Goal: Information Seeking & Learning: Learn about a topic

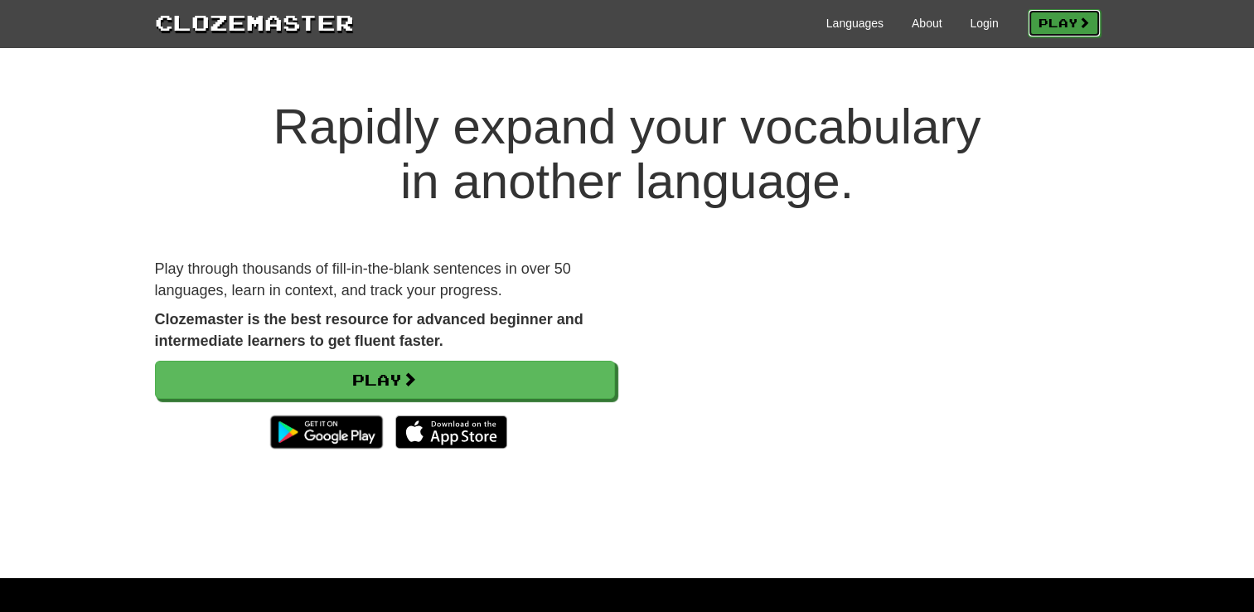
click at [1047, 20] on link "Play" at bounding box center [1063, 23] width 73 height 28
click at [972, 22] on link "Login" at bounding box center [983, 23] width 28 height 17
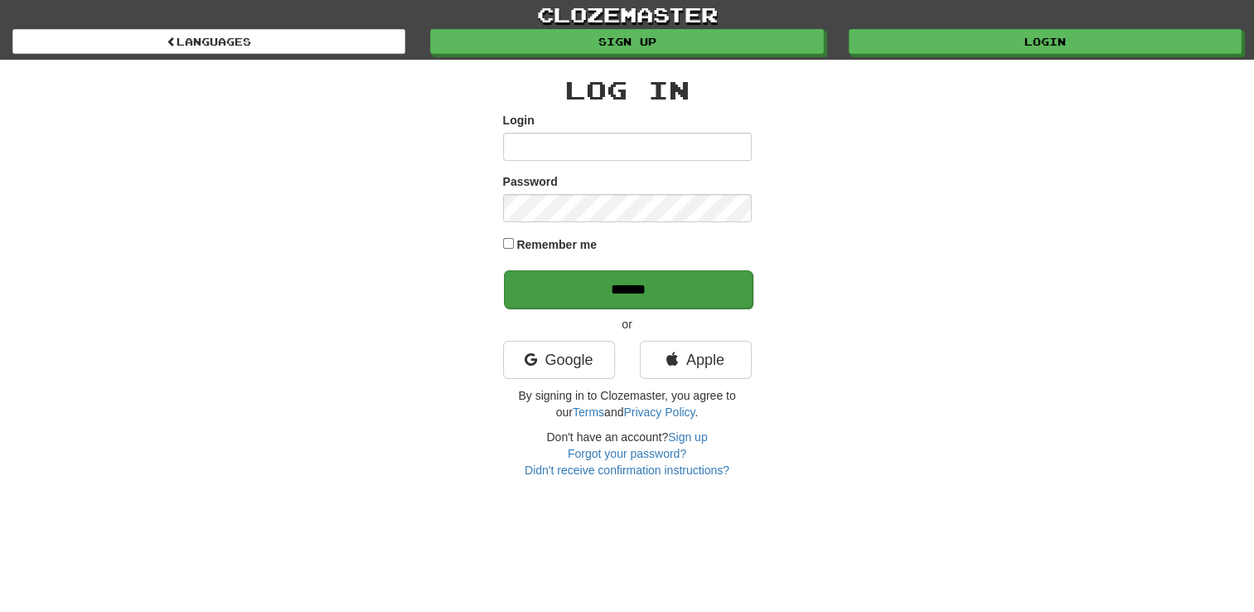
type input "**********"
click at [587, 299] on input "******" at bounding box center [628, 289] width 249 height 38
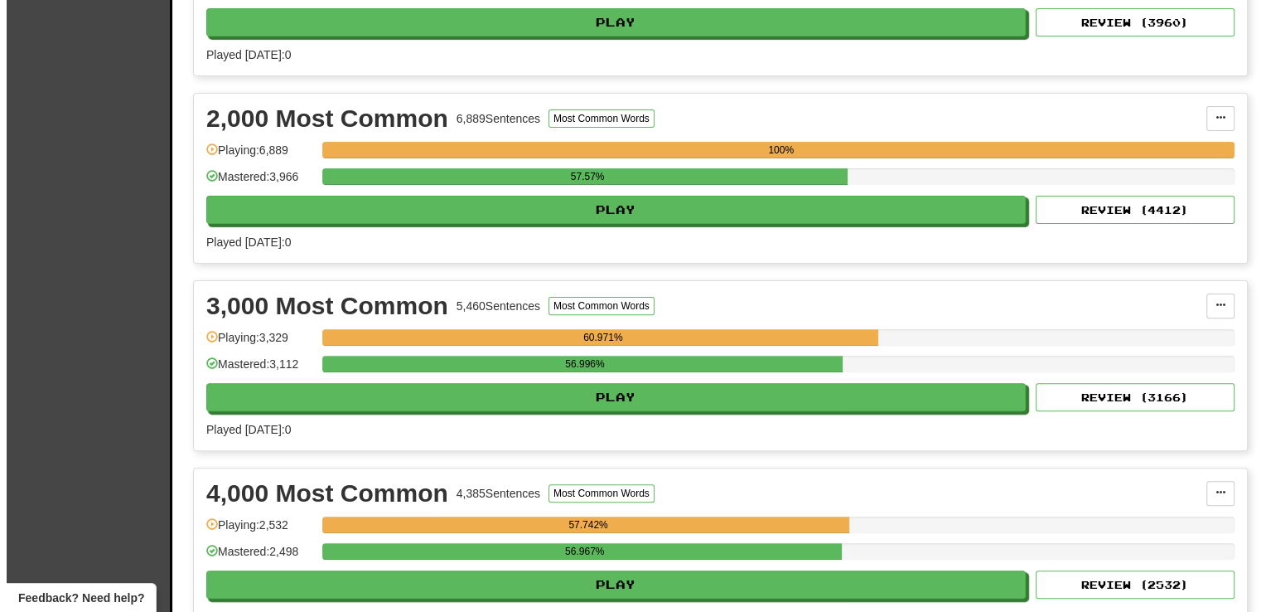
scroll to position [534, 0]
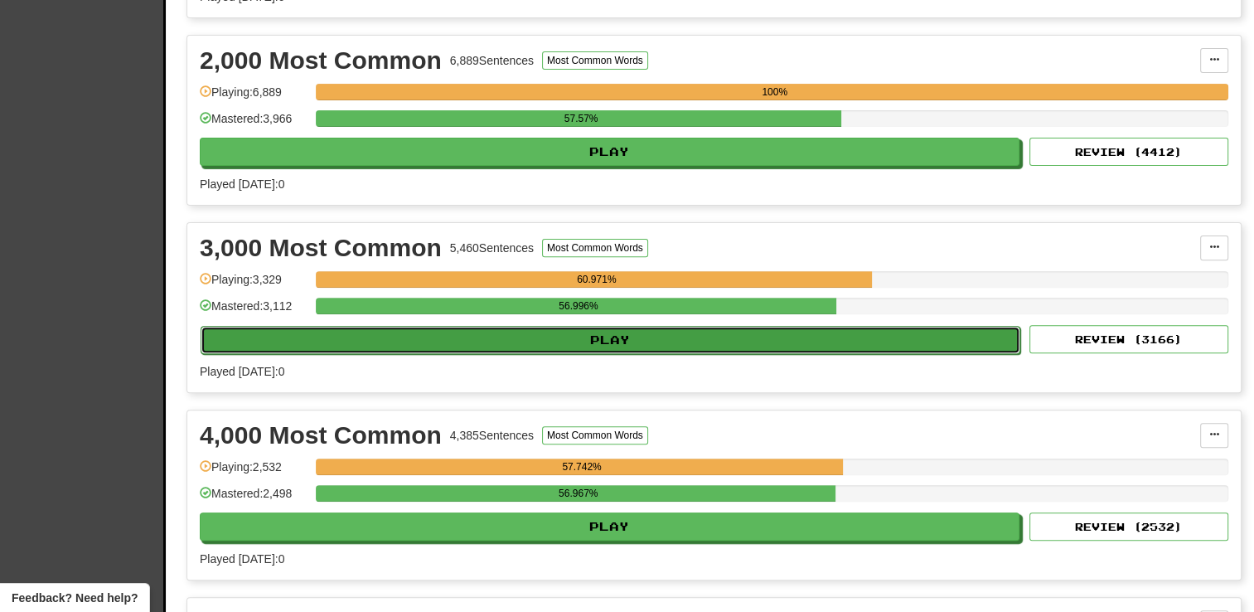
click at [650, 334] on button "Play" at bounding box center [611, 340] width 820 height 28
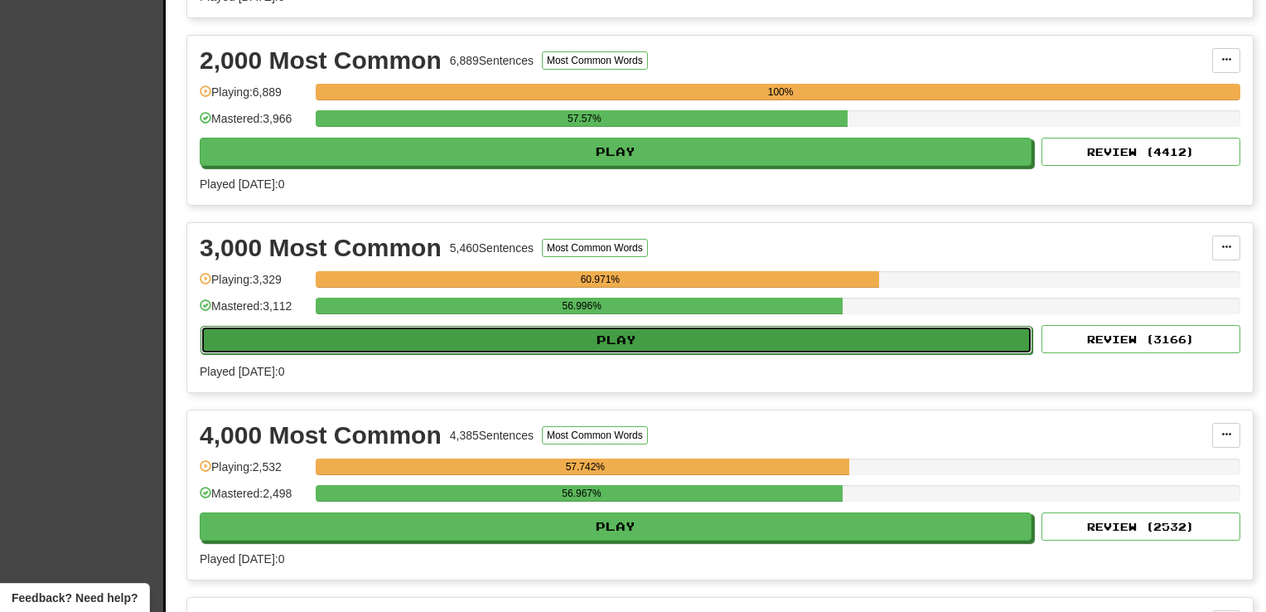
select select "**"
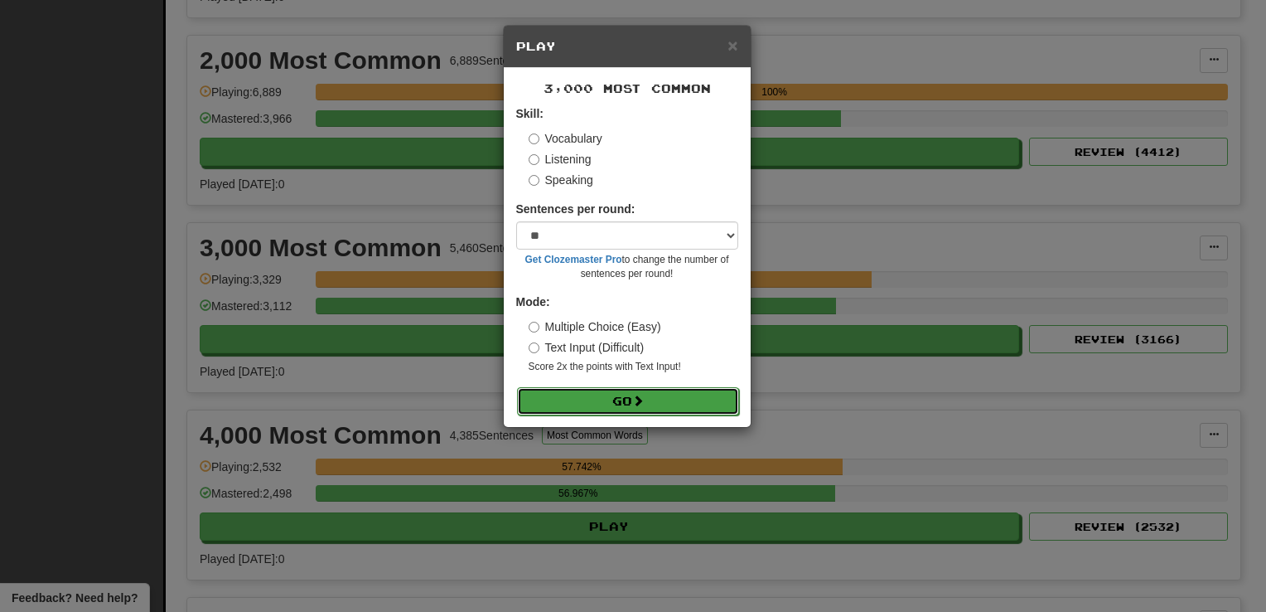
click at [621, 411] on button "Go" at bounding box center [628, 401] width 222 height 28
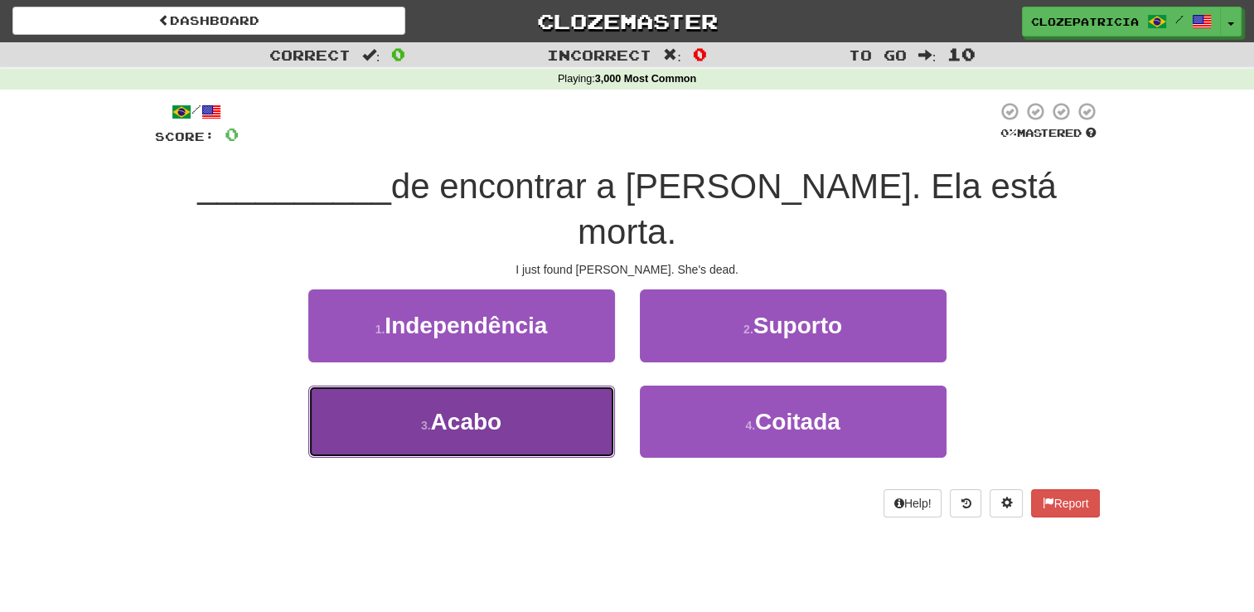
click at [559, 385] on button "3 . [GEOGRAPHIC_DATA]" at bounding box center [461, 421] width 307 height 72
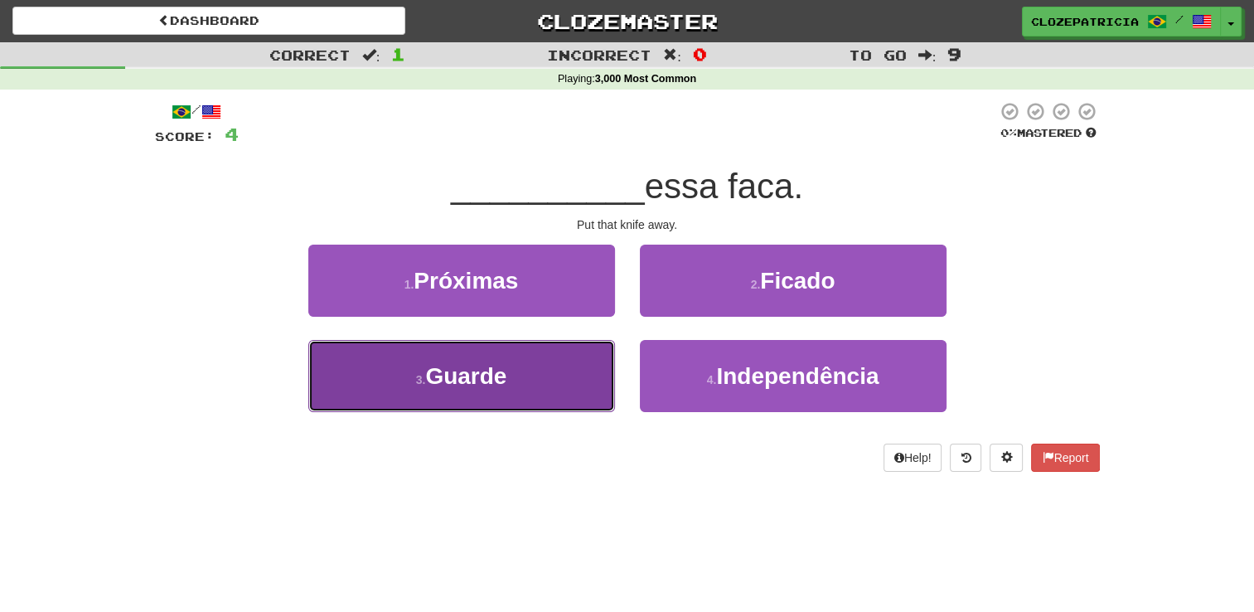
click at [543, 372] on button "3 . Guarde" at bounding box center [461, 376] width 307 height 72
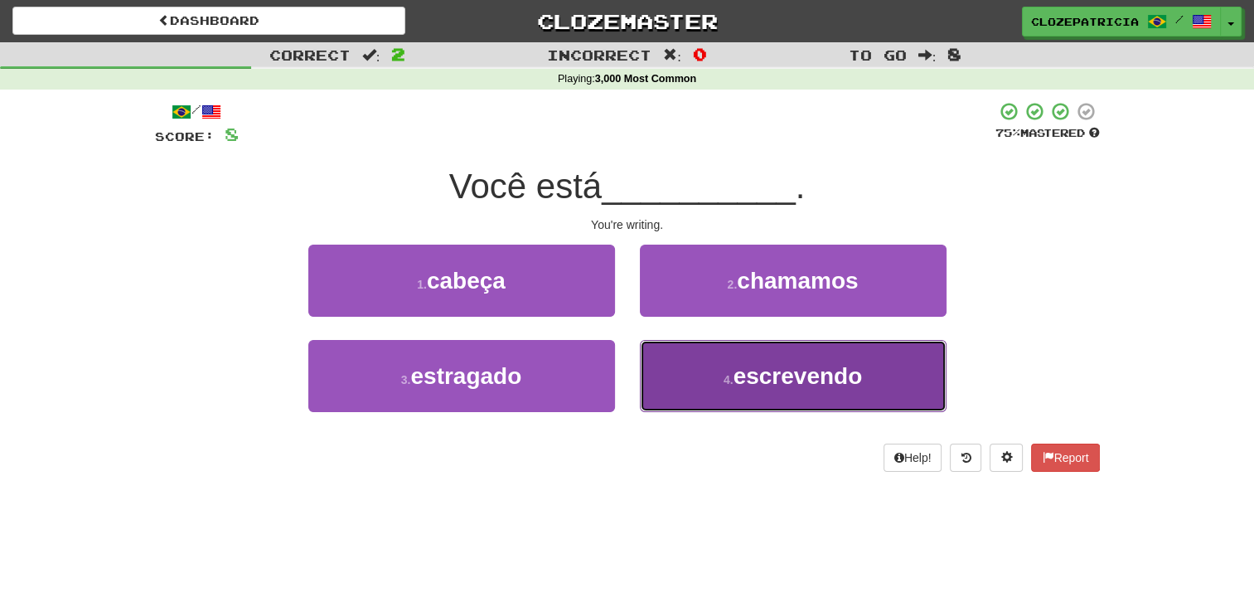
click at [723, 380] on small "4 ." at bounding box center [728, 379] width 10 height 13
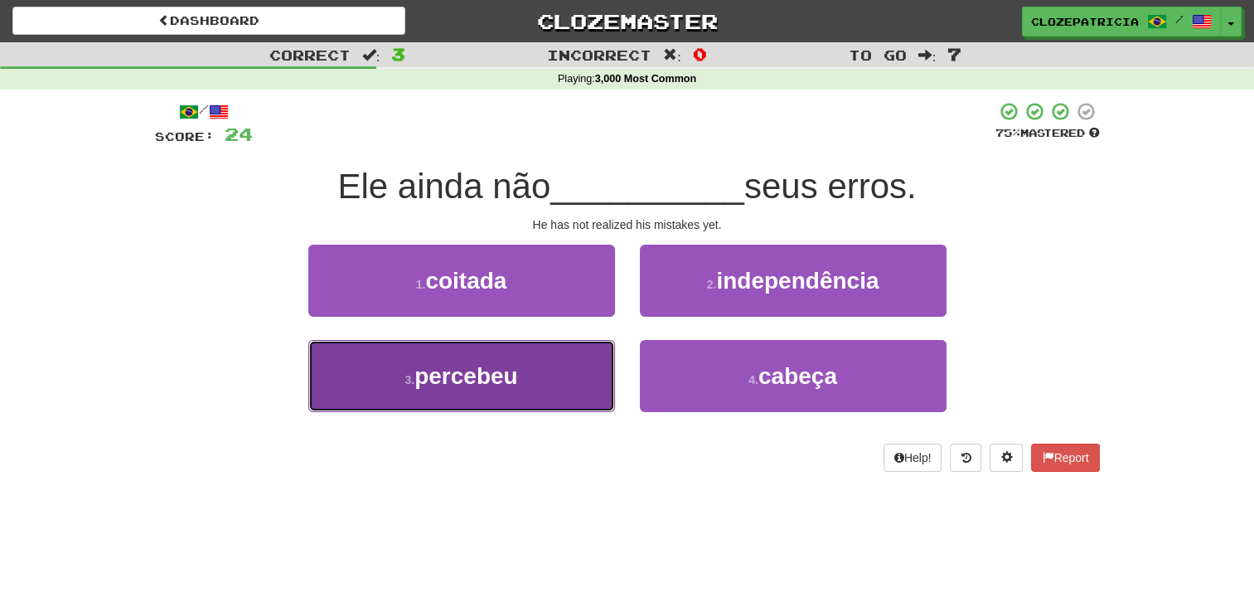
click at [536, 370] on button "3 . percebeu" at bounding box center [461, 376] width 307 height 72
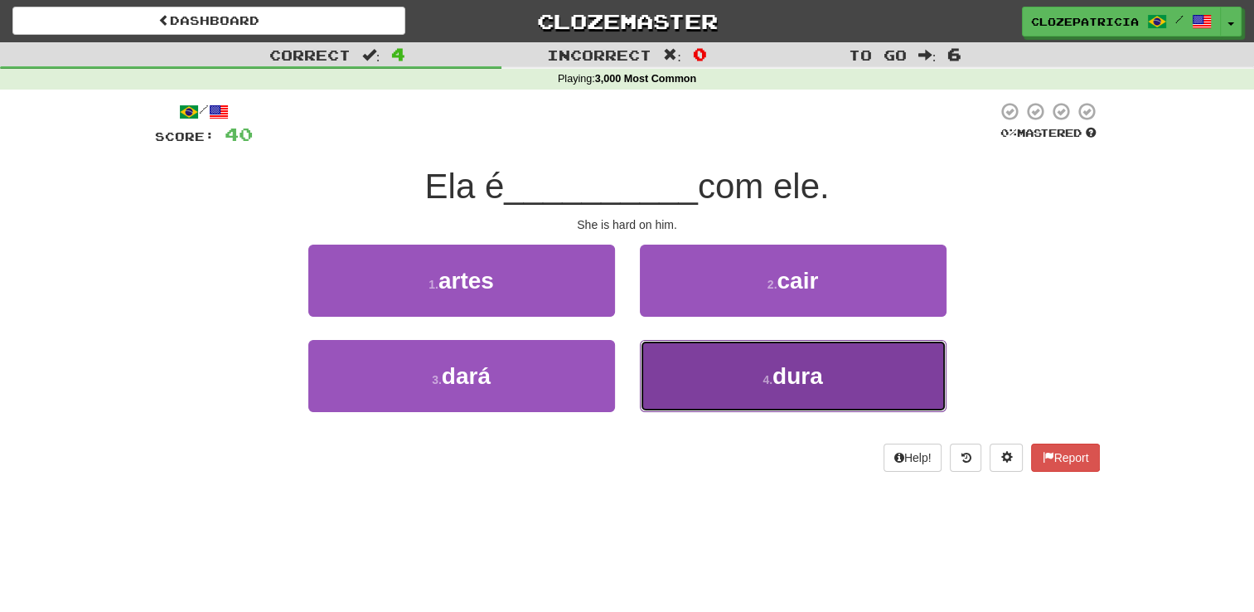
click at [746, 380] on button "4 . dura" at bounding box center [793, 376] width 307 height 72
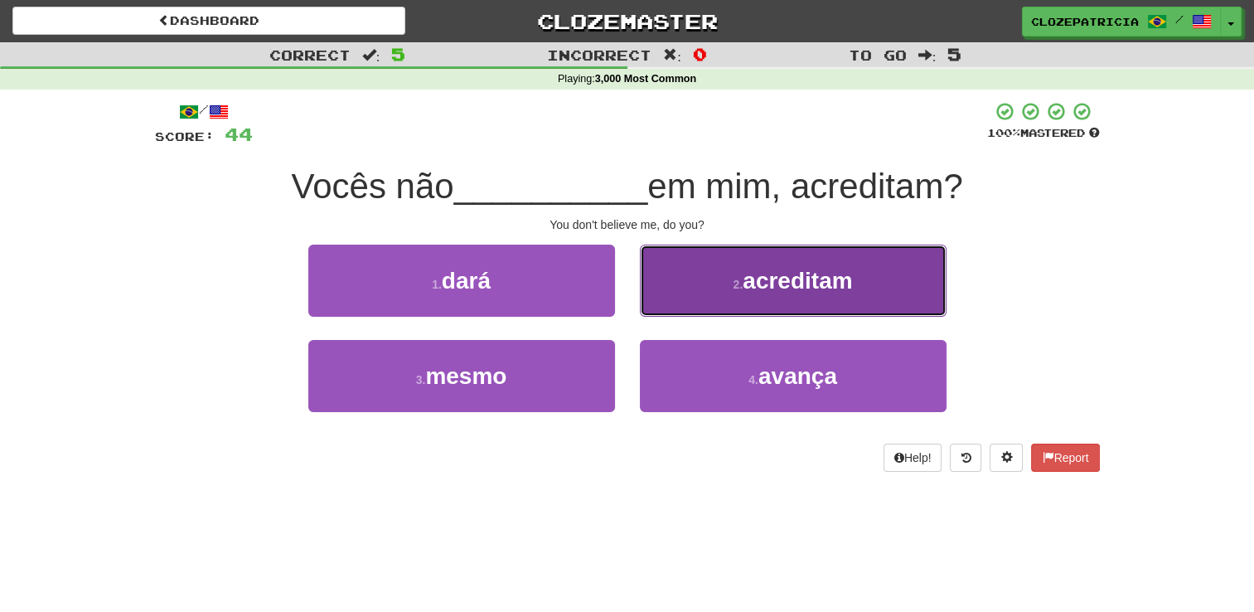
click at [807, 281] on span "acreditam" at bounding box center [796, 281] width 109 height 26
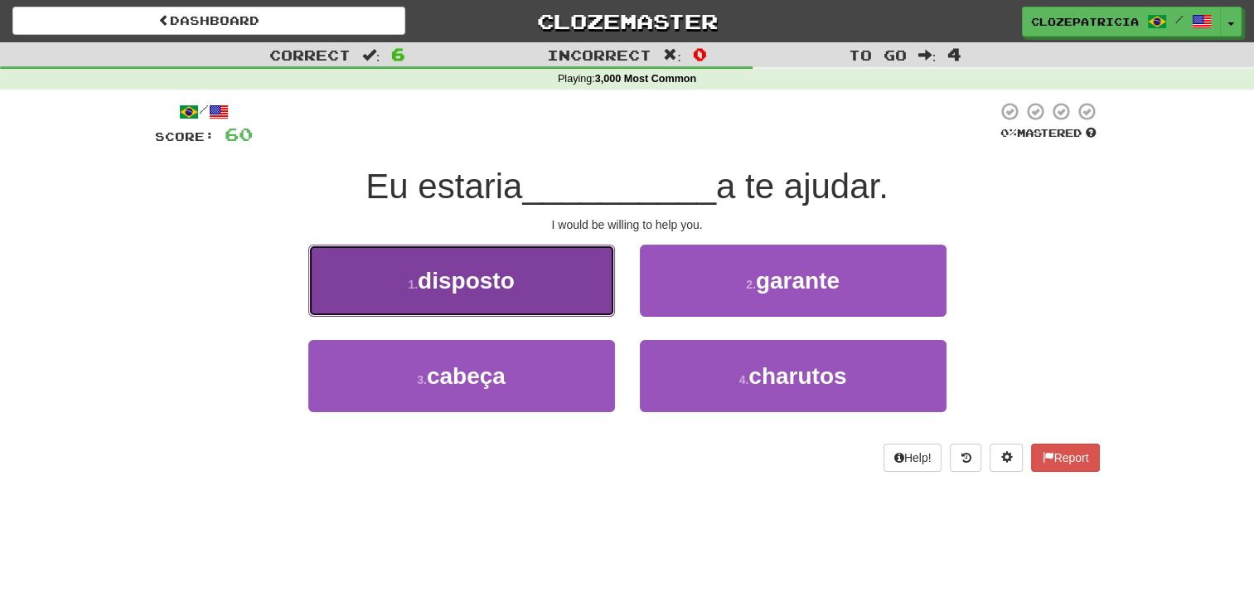
click at [554, 283] on button "1 . disposto" at bounding box center [461, 280] width 307 height 72
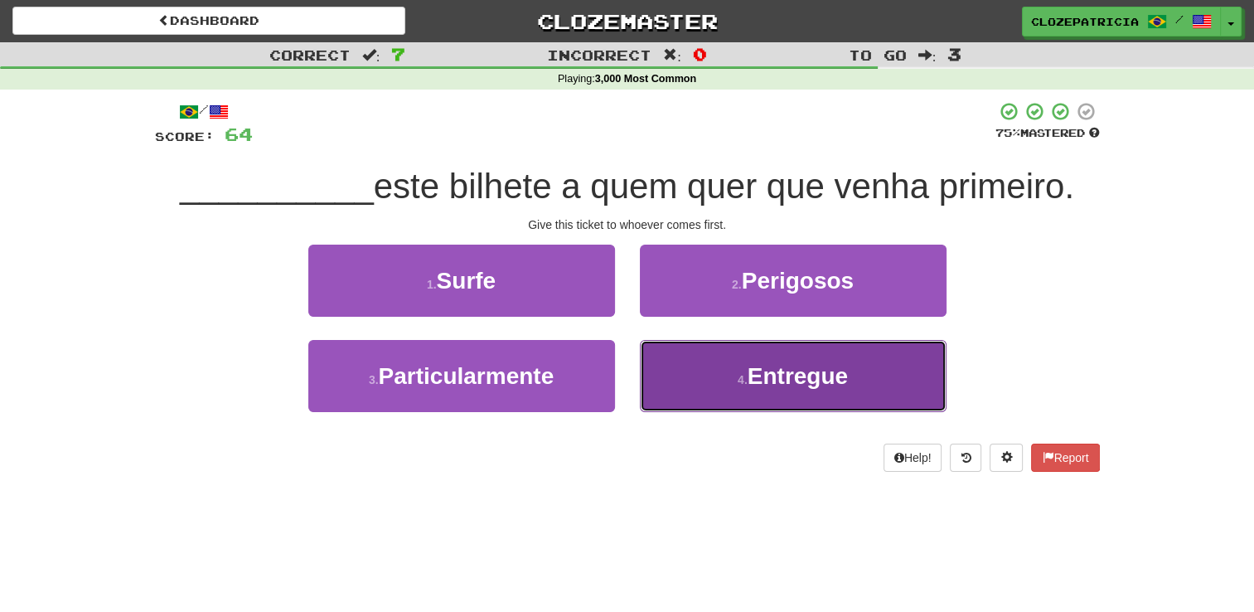
click at [742, 380] on small "4 ." at bounding box center [742, 379] width 10 height 13
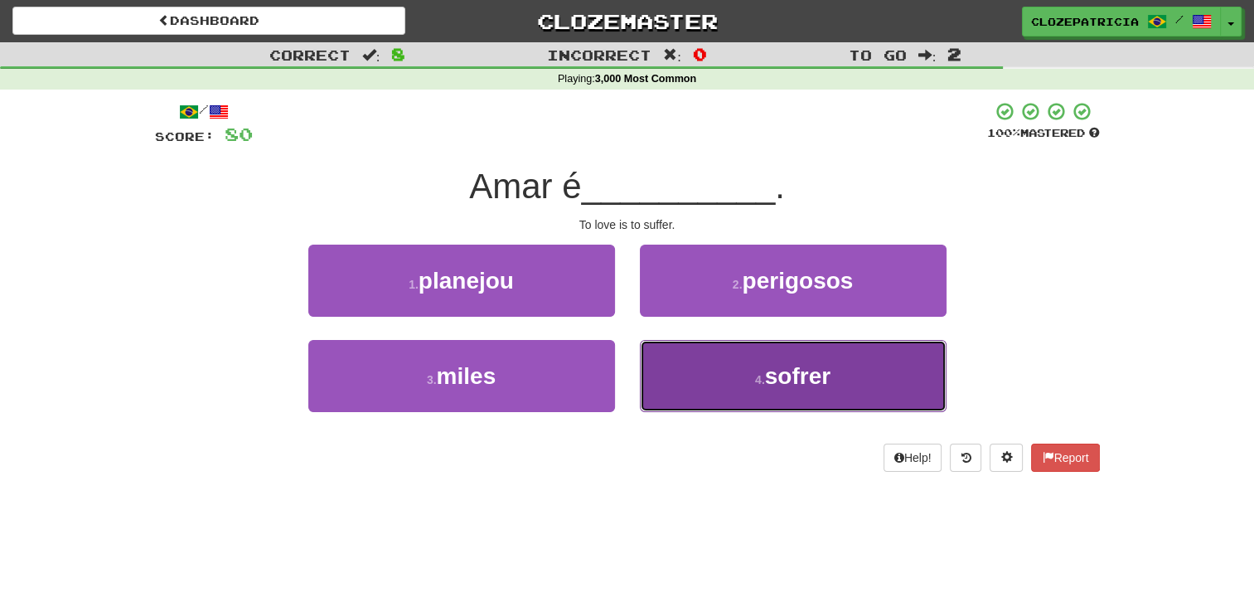
click at [717, 370] on button "4 . sofrer" at bounding box center [793, 376] width 307 height 72
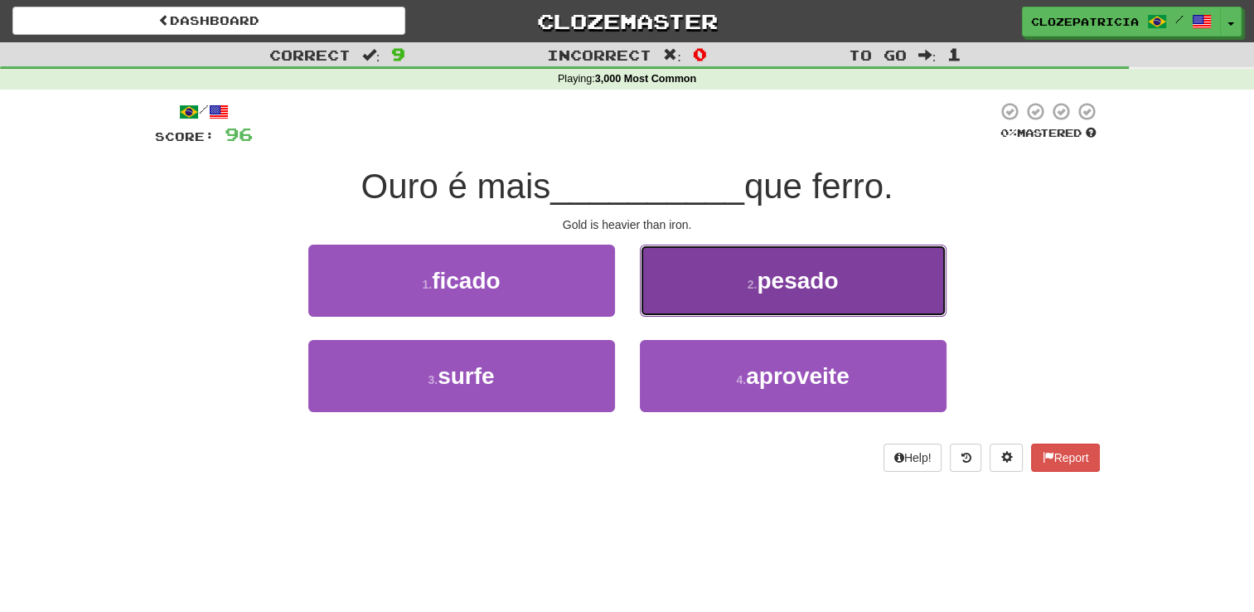
click at [772, 281] on span "pesado" at bounding box center [797, 281] width 81 height 26
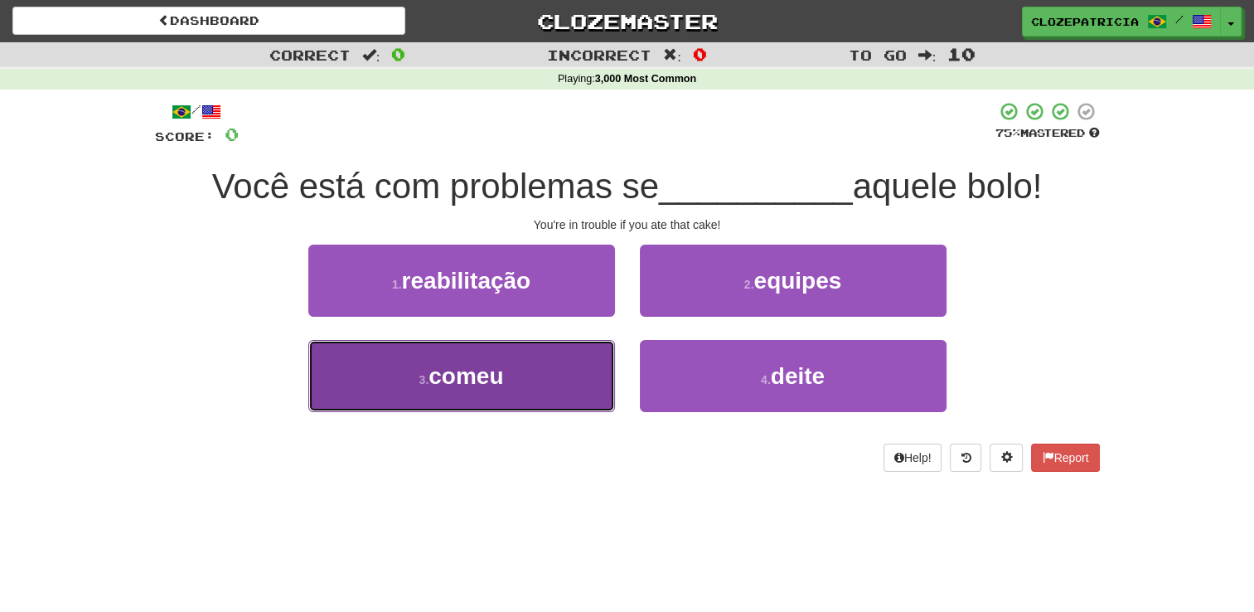
click at [547, 371] on button "3 . comeu" at bounding box center [461, 376] width 307 height 72
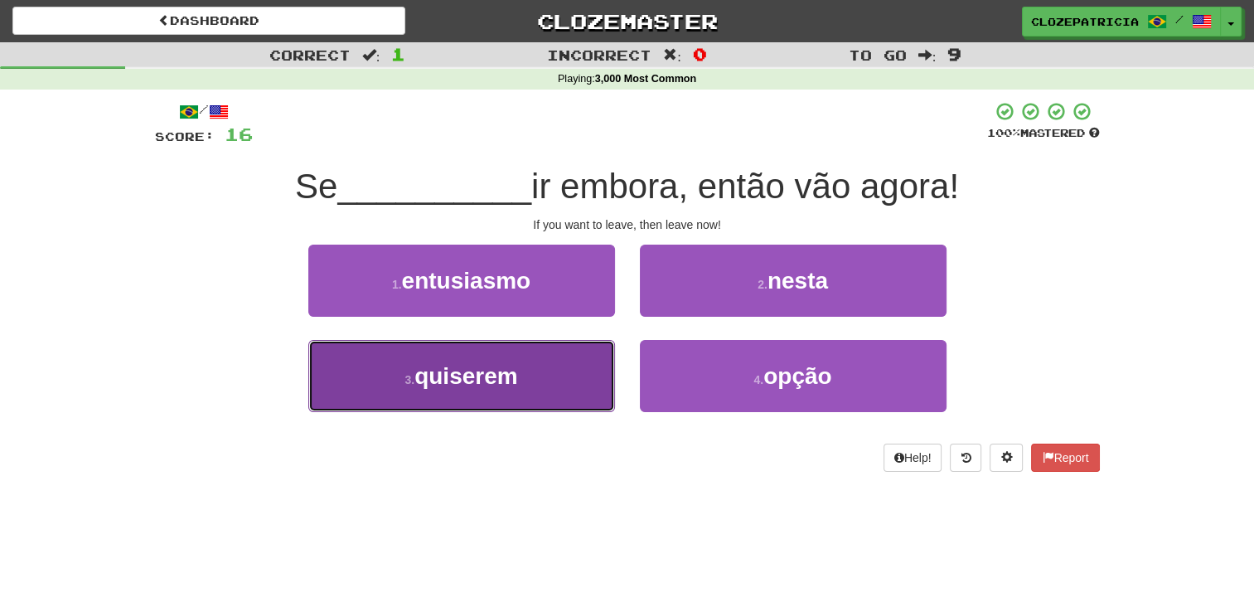
click at [537, 375] on button "3 . quiserem" at bounding box center [461, 376] width 307 height 72
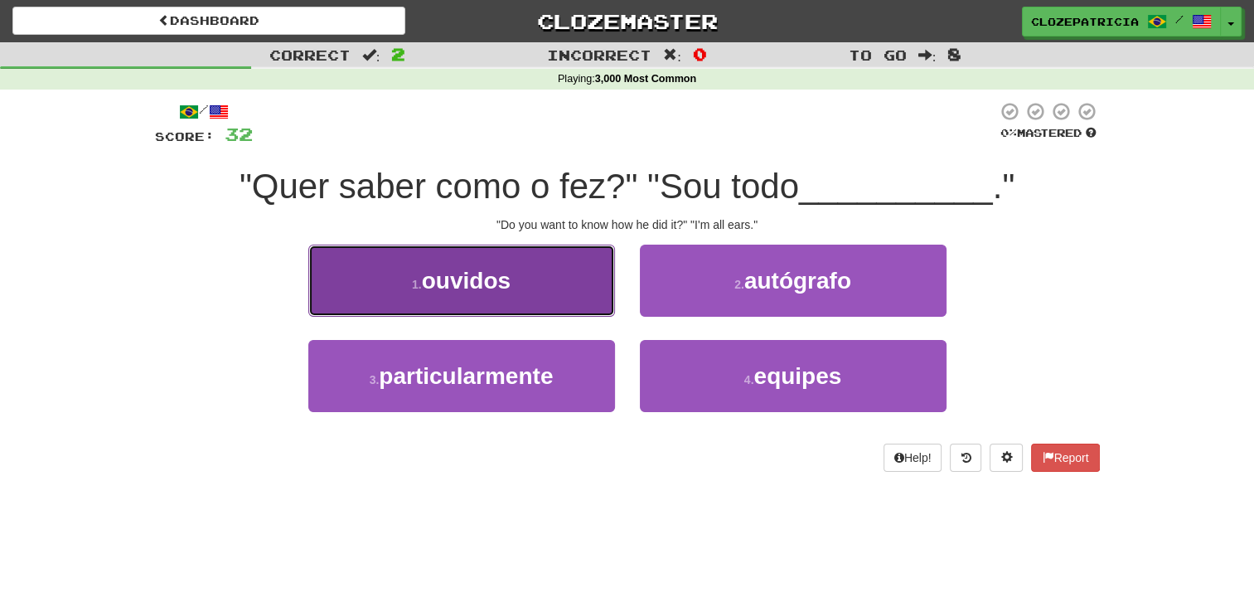
click at [507, 276] on span "ouvidos" at bounding box center [466, 281] width 89 height 26
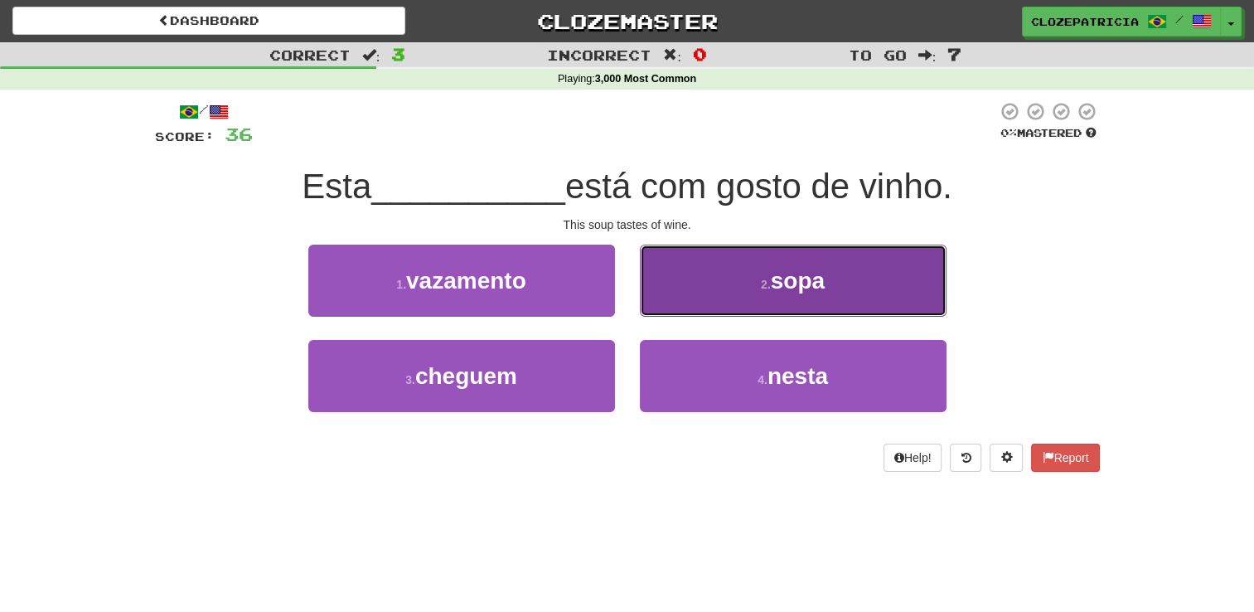
click at [781, 268] on span "sopa" at bounding box center [798, 281] width 54 height 26
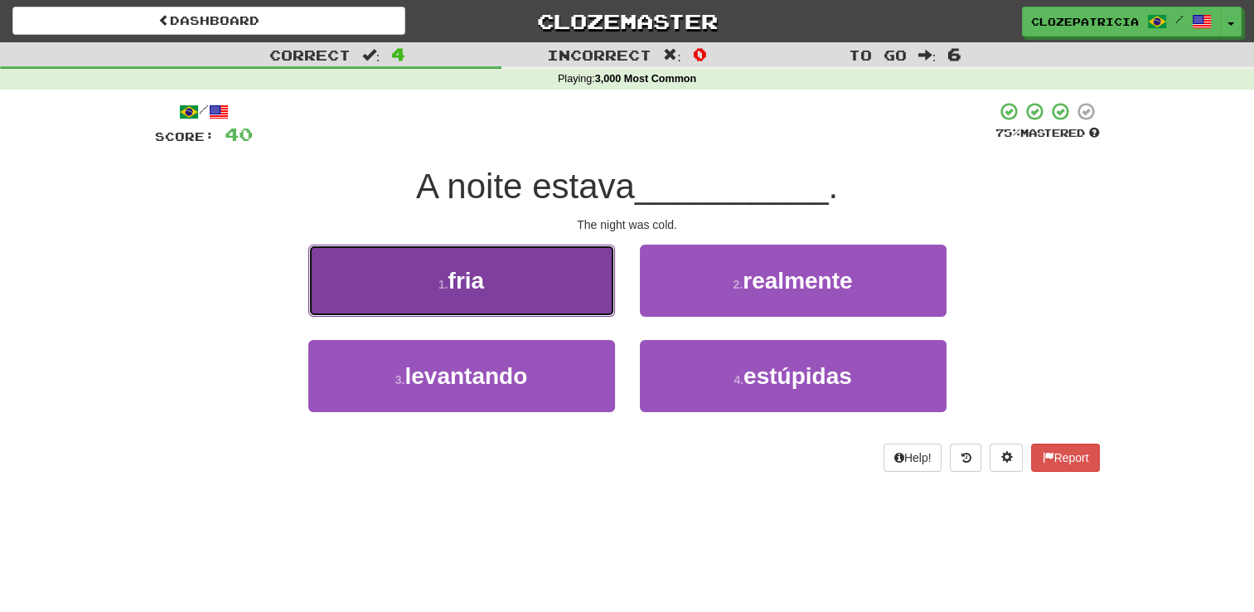
click at [507, 270] on button "1 . fria" at bounding box center [461, 280] width 307 height 72
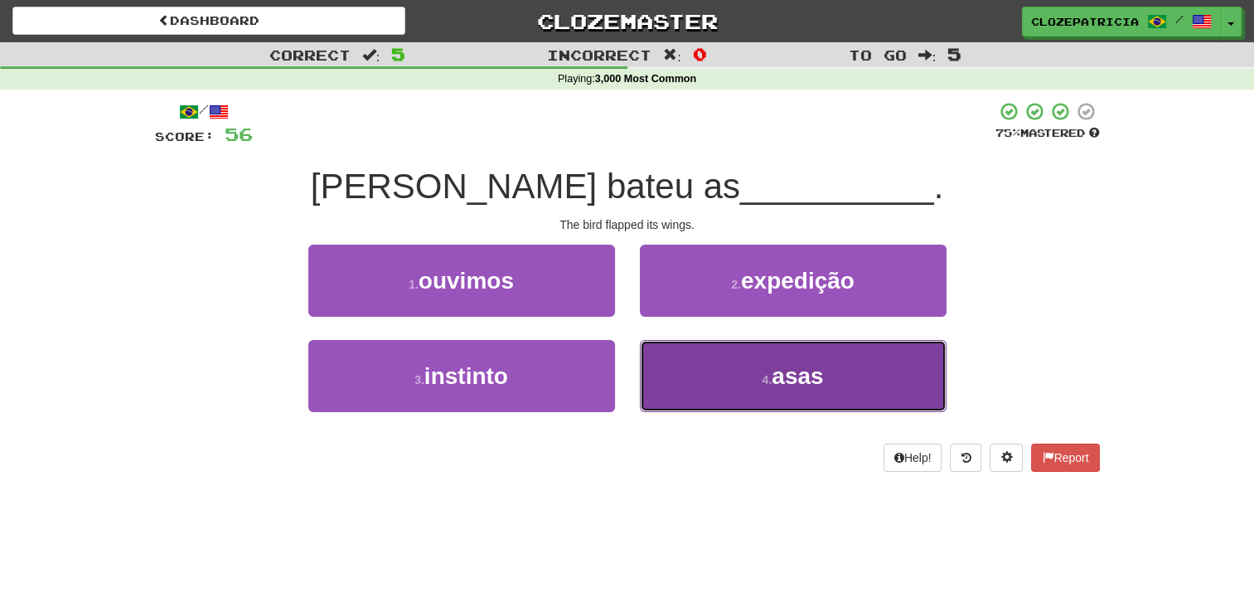
click at [737, 369] on button "4 . asas" at bounding box center [793, 376] width 307 height 72
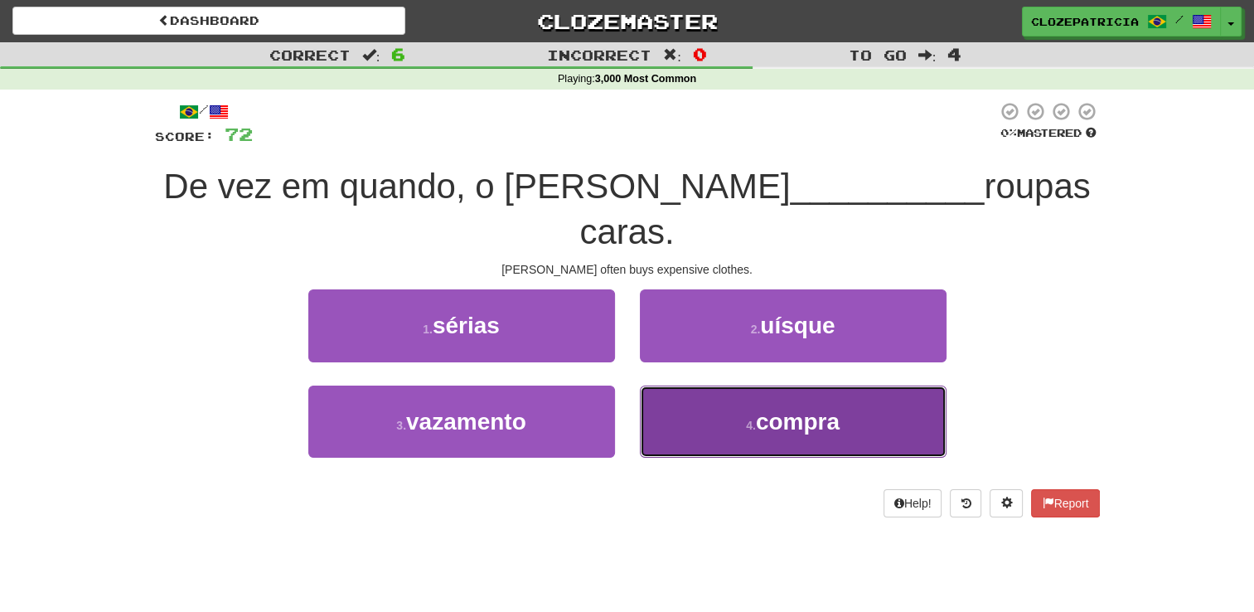
click at [734, 385] on button "4 . compra" at bounding box center [793, 421] width 307 height 72
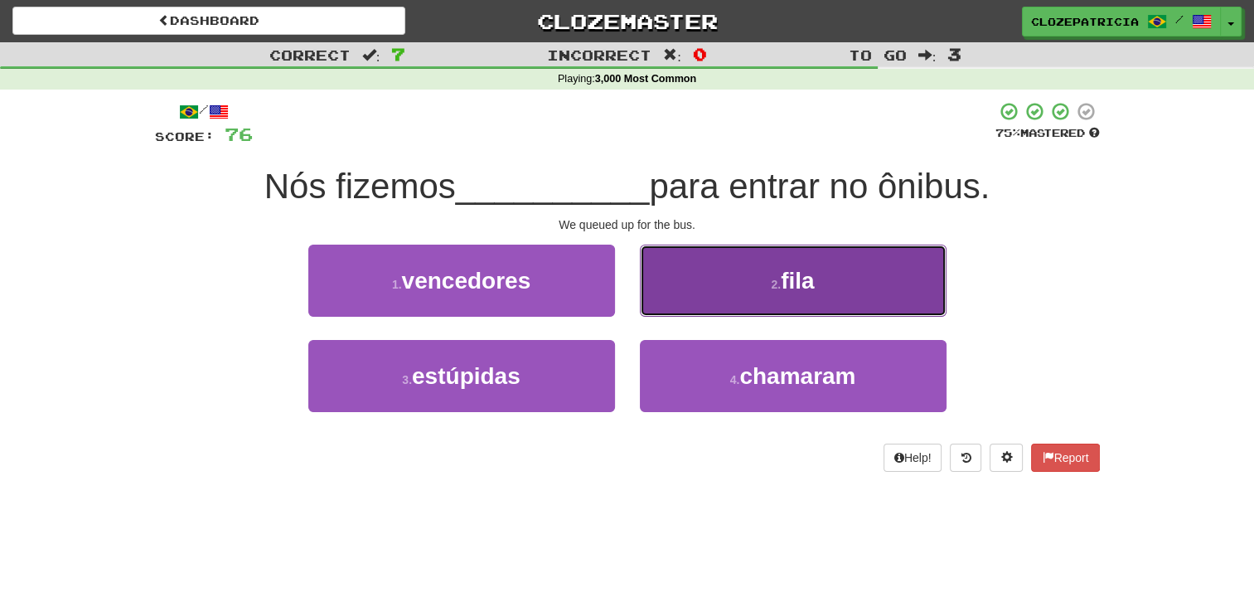
click at [800, 292] on span "fila" at bounding box center [797, 281] width 33 height 26
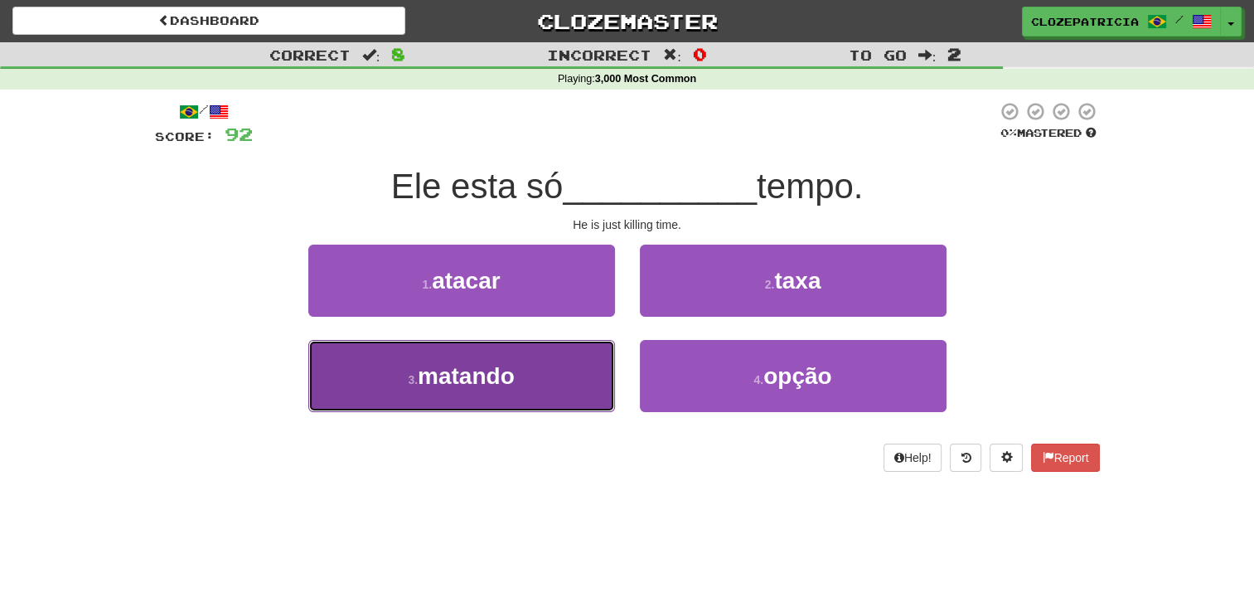
click at [531, 366] on button "3 . matando" at bounding box center [461, 376] width 307 height 72
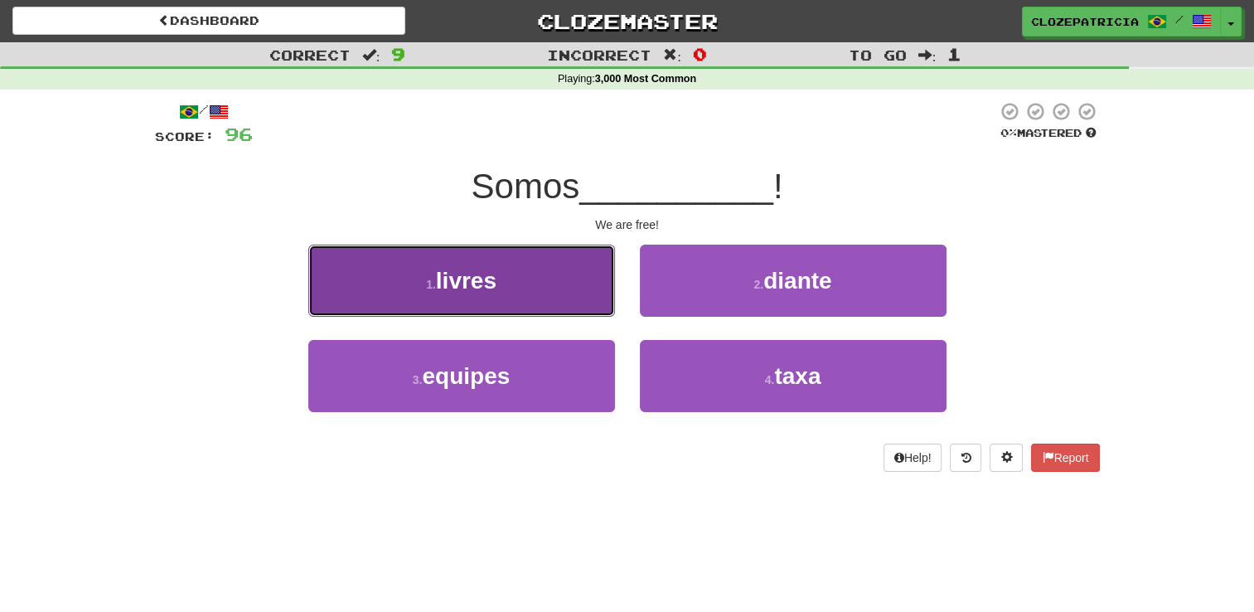
click at [529, 271] on button "1 . livres" at bounding box center [461, 280] width 307 height 72
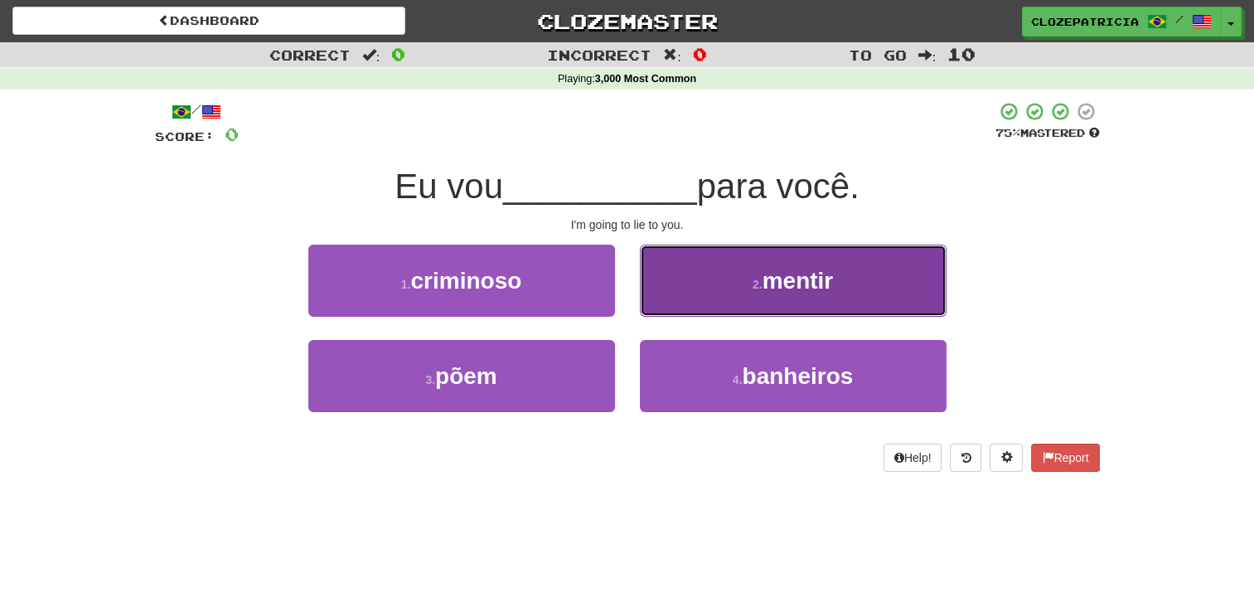
click at [804, 281] on span "mentir" at bounding box center [797, 281] width 71 height 26
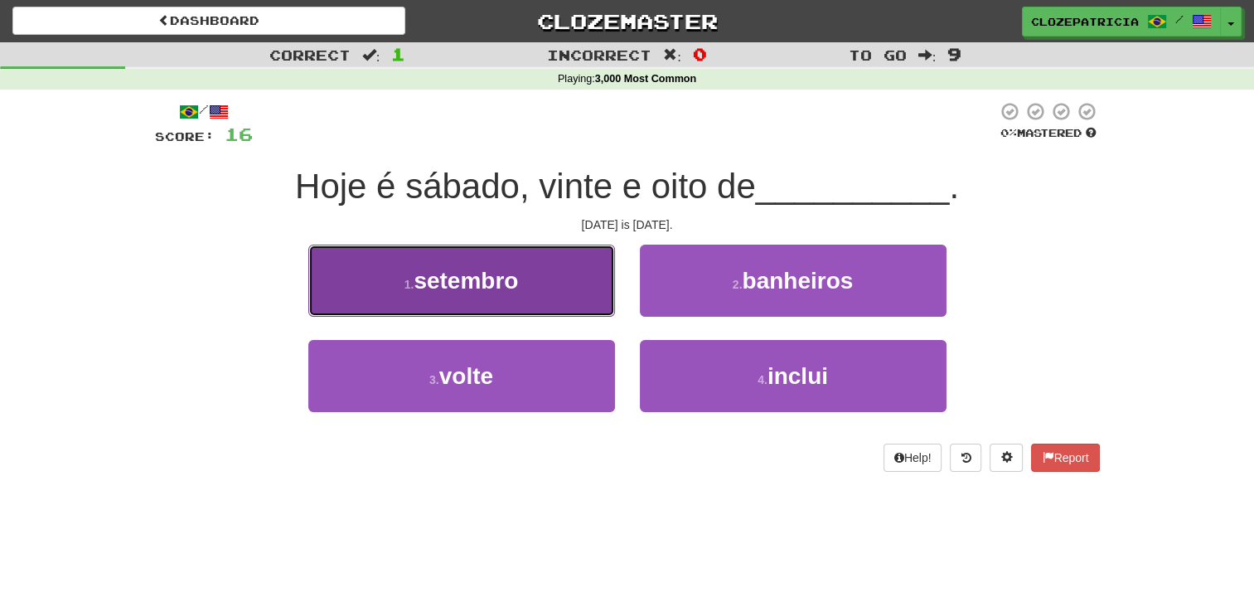
click at [522, 266] on button "1 . setembro" at bounding box center [461, 280] width 307 height 72
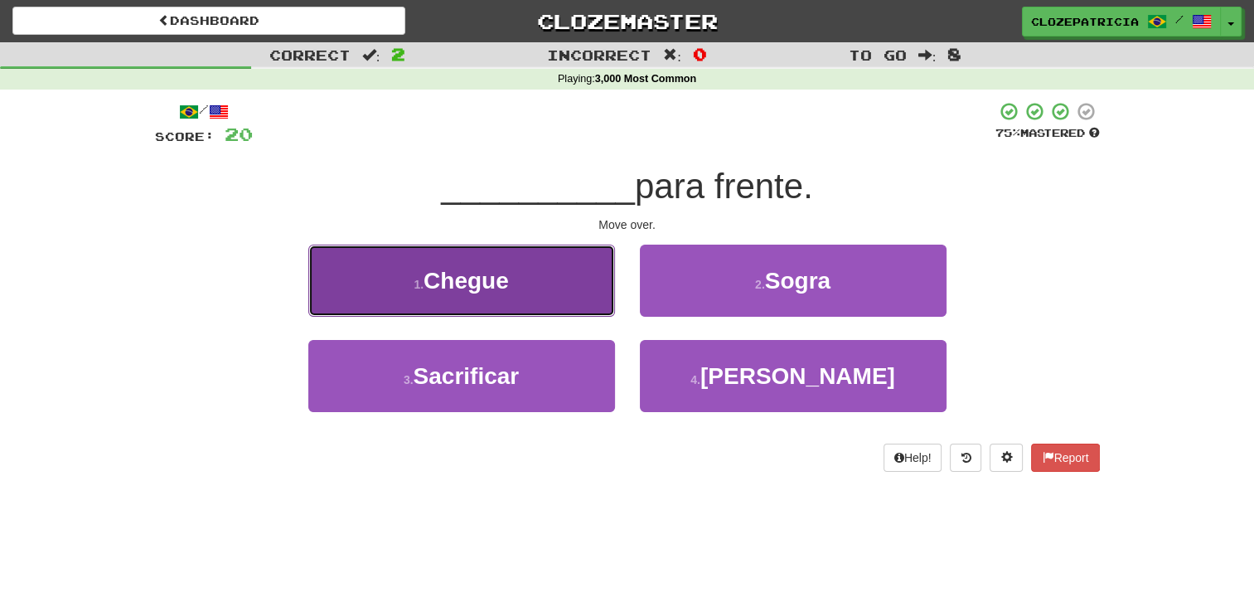
click at [506, 275] on span "Chegue" at bounding box center [465, 281] width 85 height 26
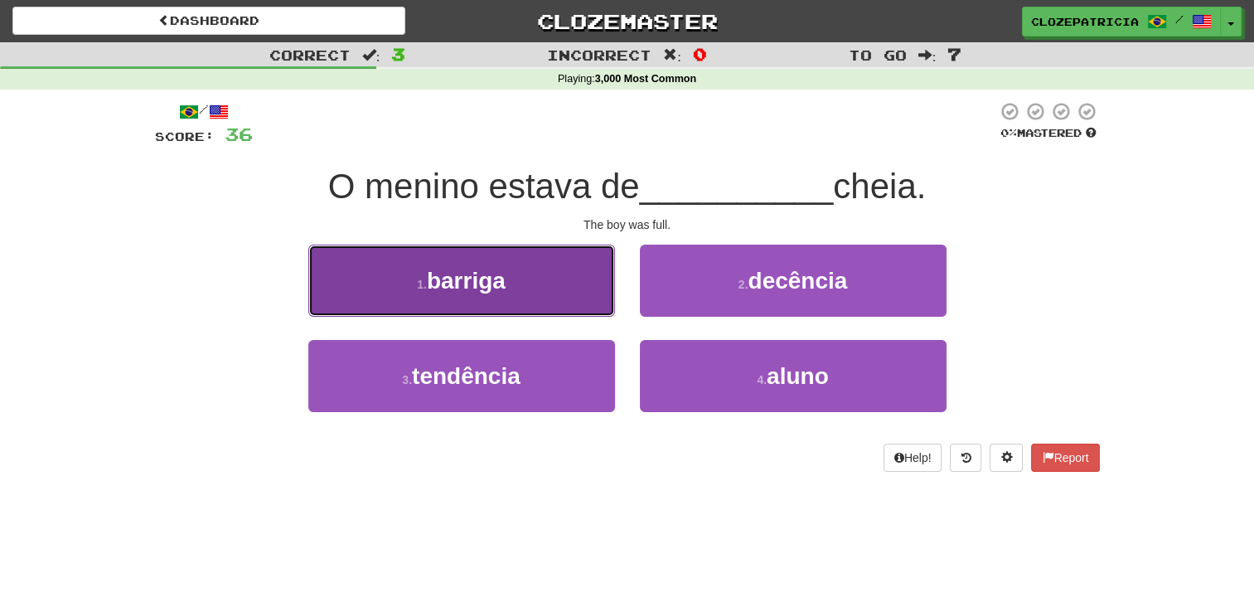
click at [556, 281] on button "1 . [GEOGRAPHIC_DATA]" at bounding box center [461, 280] width 307 height 72
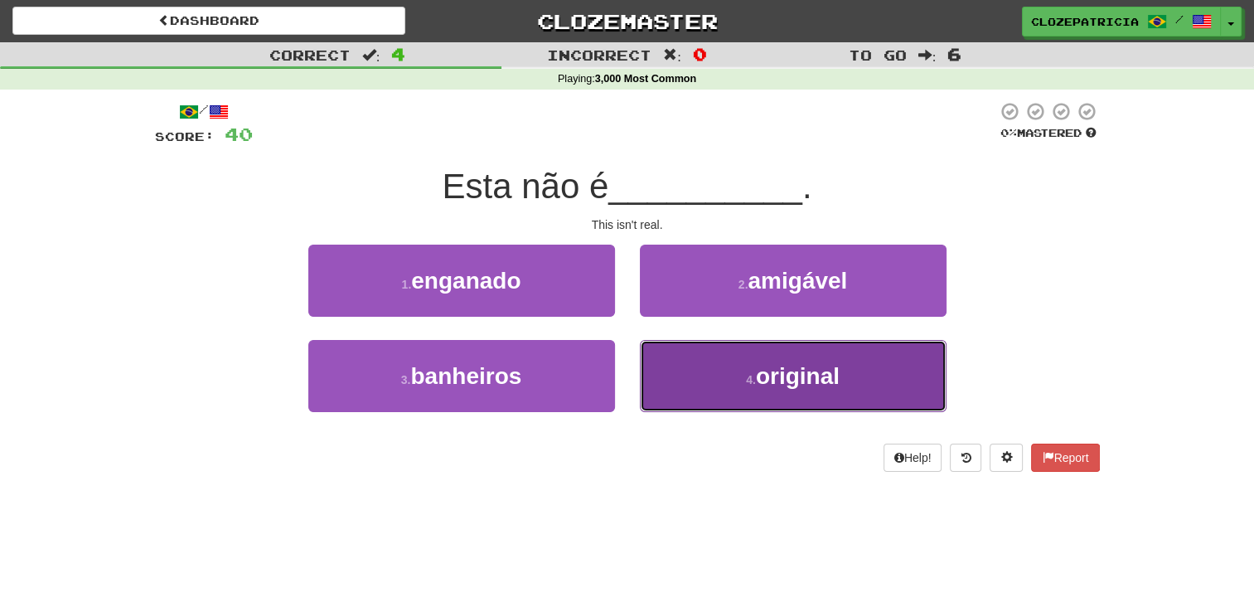
click at [712, 381] on button "4 . original" at bounding box center [793, 376] width 307 height 72
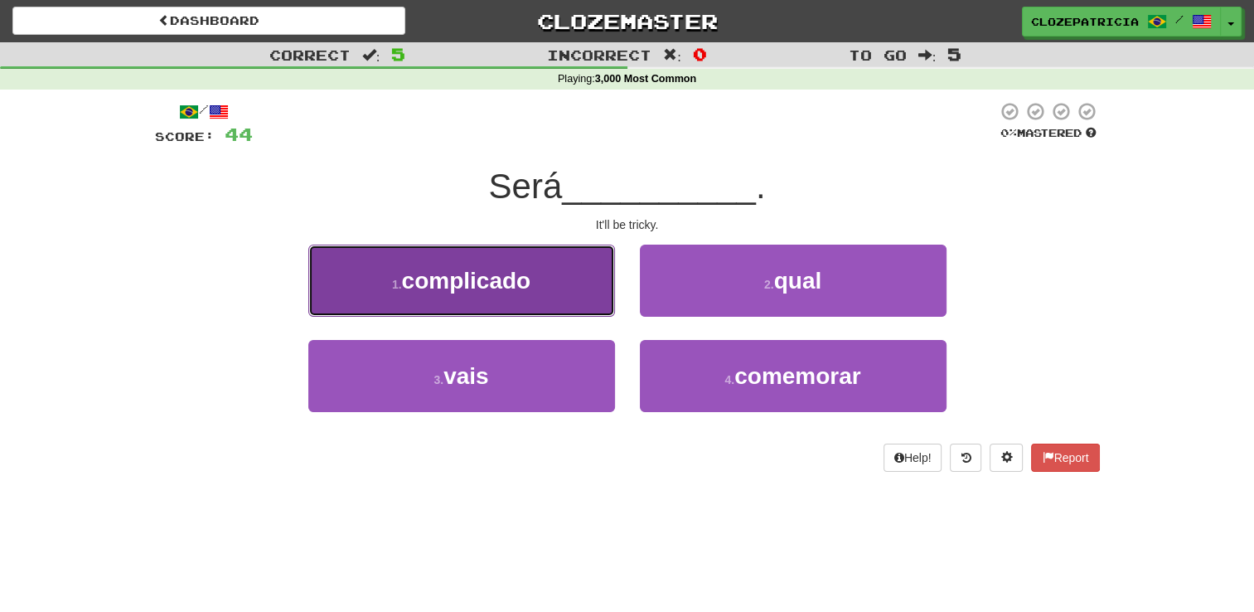
click at [573, 276] on button "1 . complicado" at bounding box center [461, 280] width 307 height 72
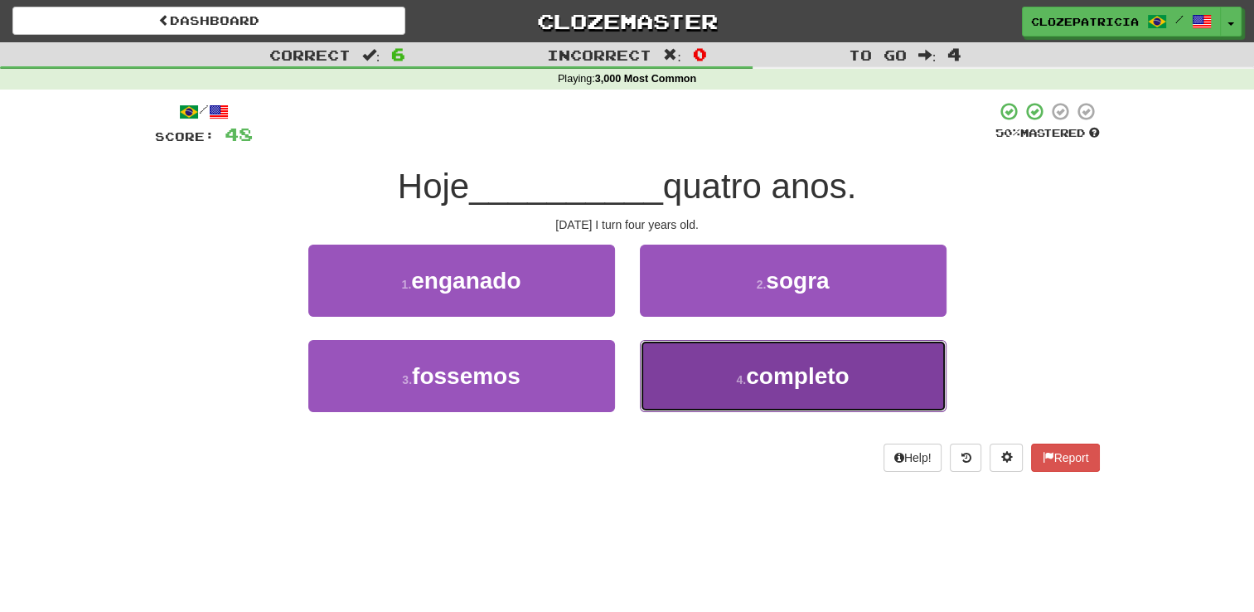
click at [721, 379] on button "4 . completo" at bounding box center [793, 376] width 307 height 72
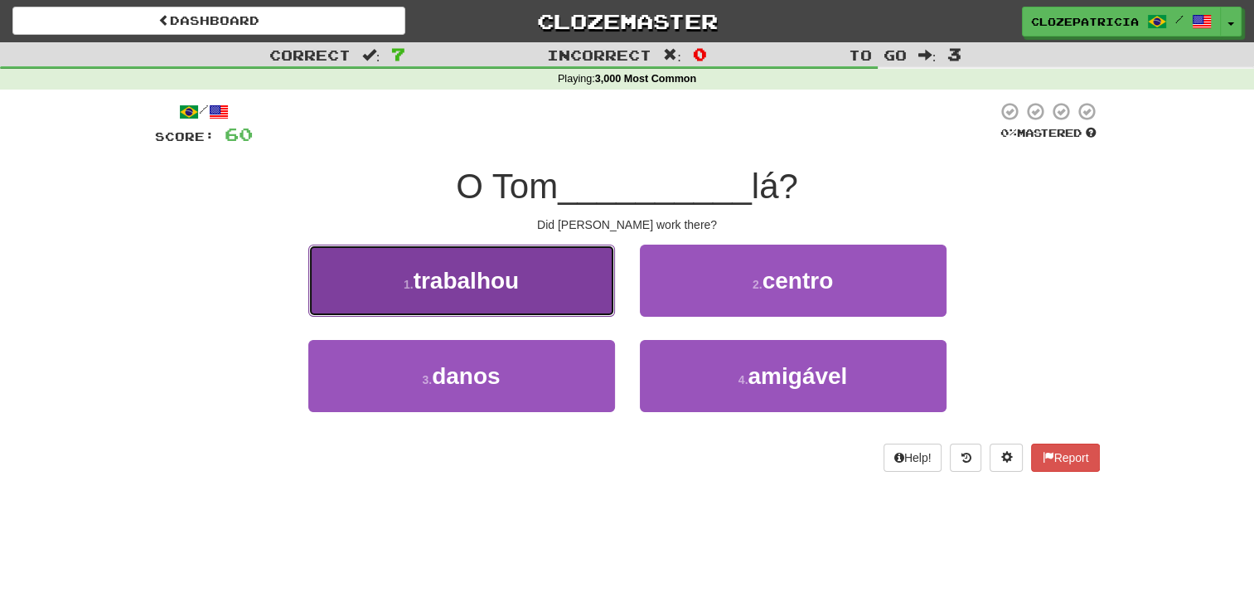
click at [554, 260] on button "1 . trabalhou" at bounding box center [461, 280] width 307 height 72
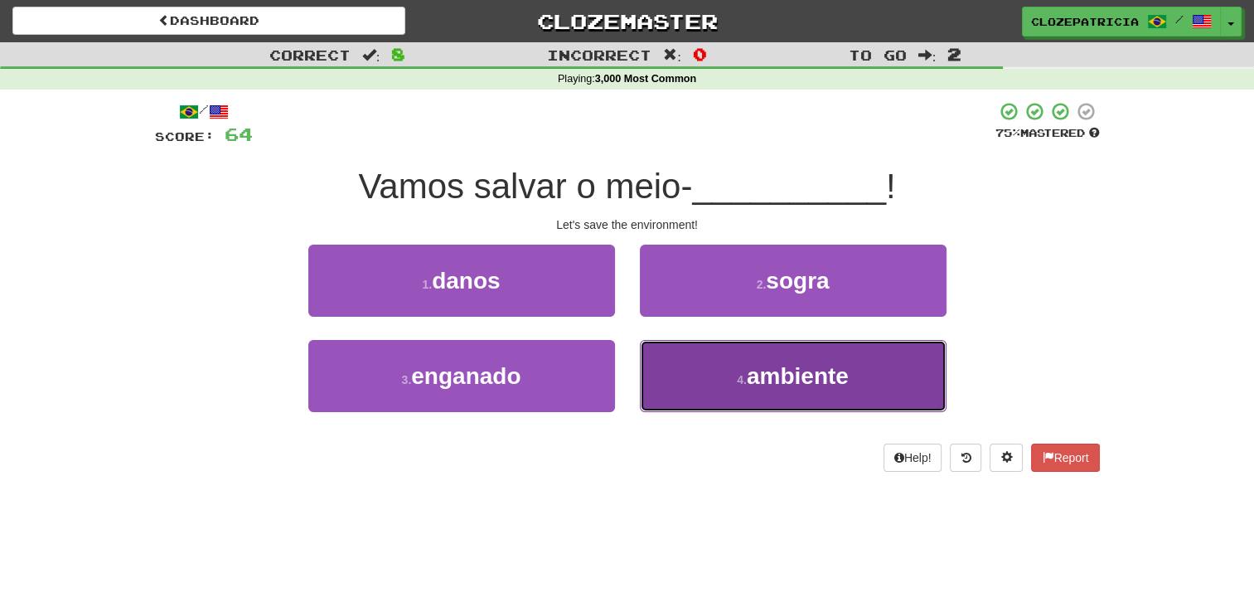
click at [737, 383] on small "4 ." at bounding box center [742, 379] width 10 height 13
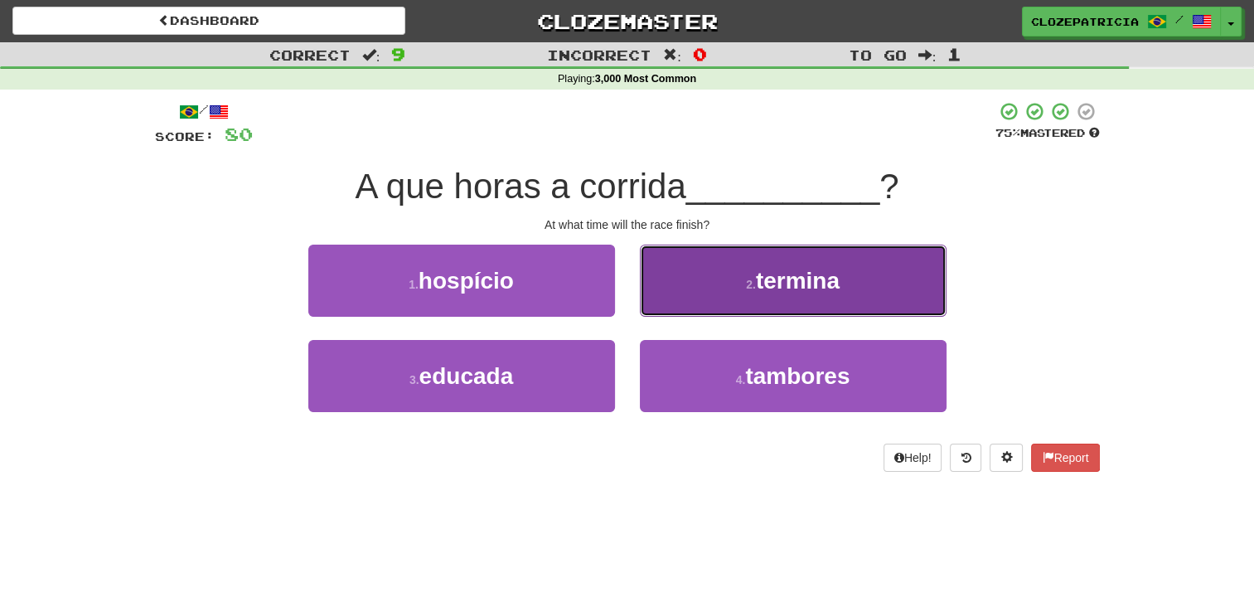
click at [781, 268] on span "termina" at bounding box center [798, 281] width 84 height 26
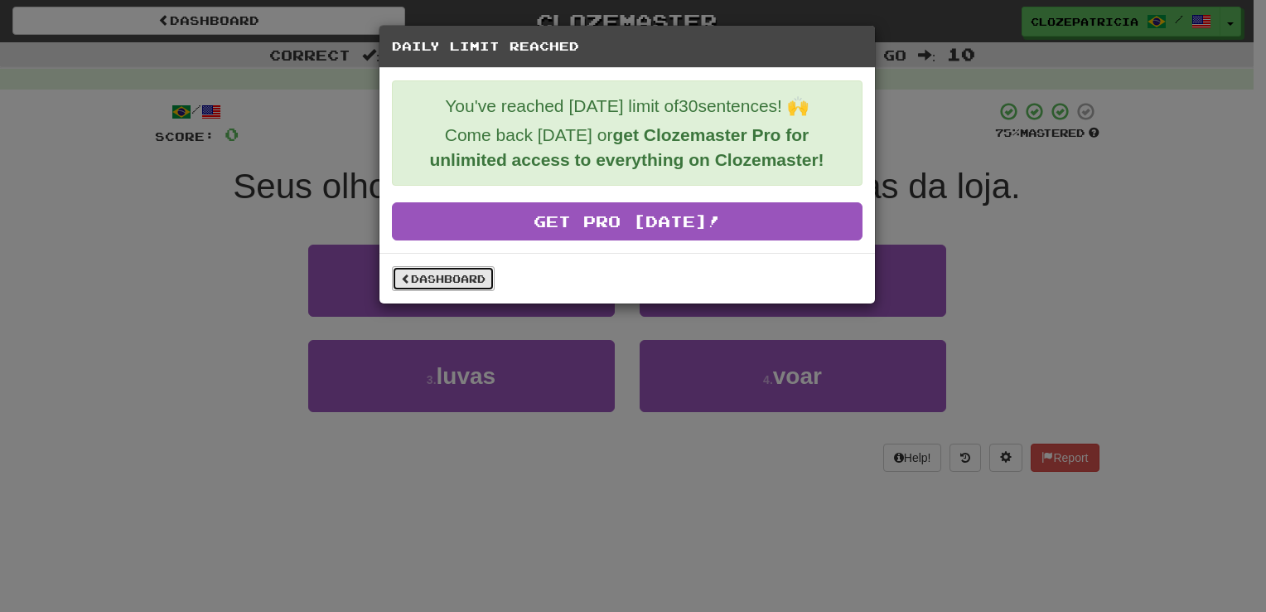
click at [438, 282] on link "Dashboard" at bounding box center [443, 278] width 103 height 25
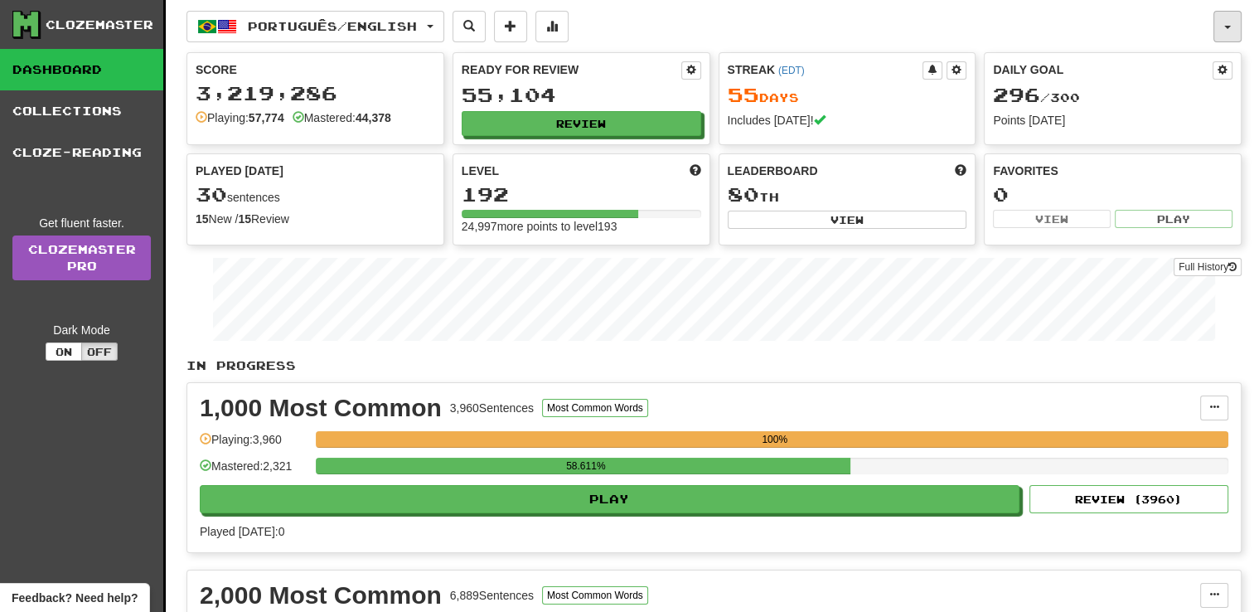
click at [1226, 28] on button "button" at bounding box center [1227, 26] width 28 height 31
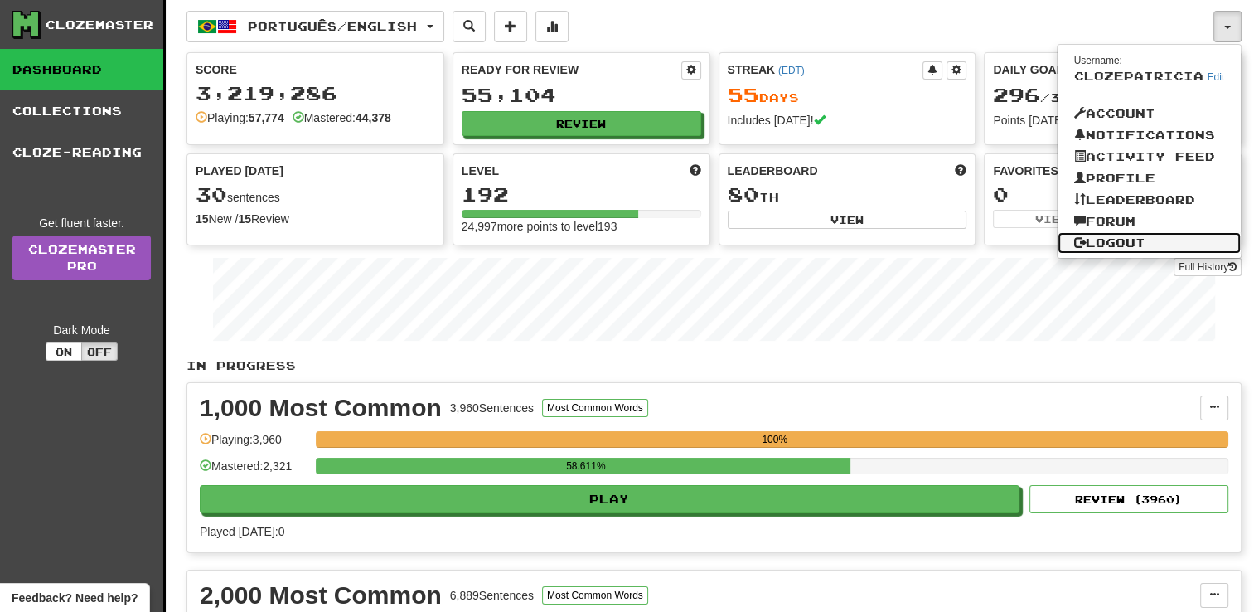
click at [1131, 245] on link "Logout" at bounding box center [1149, 243] width 184 height 22
